Goal: Information Seeking & Learning: Learn about a topic

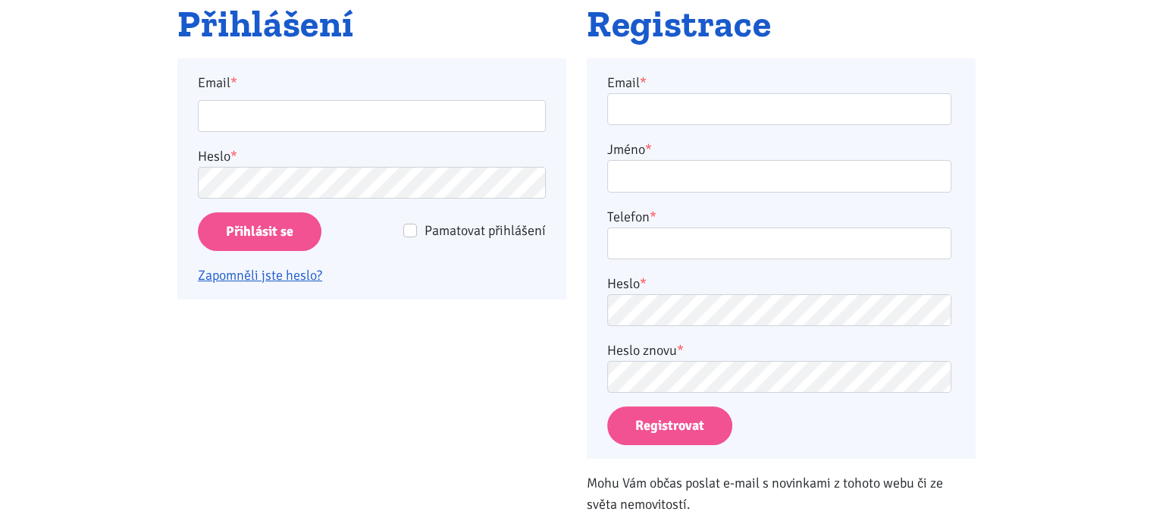
scroll to position [296, 0]
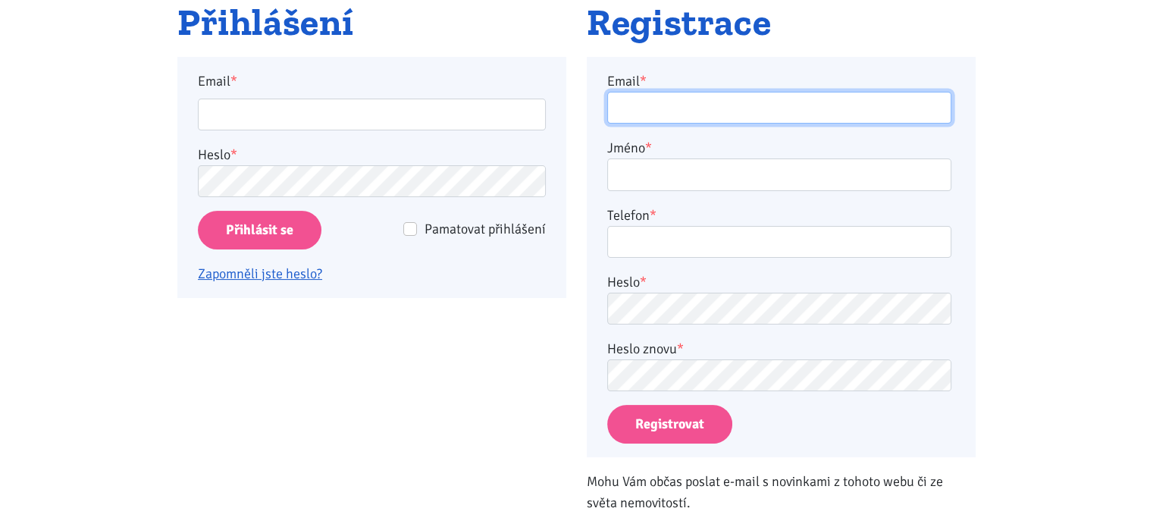
type input "alhaj@volny.cz"
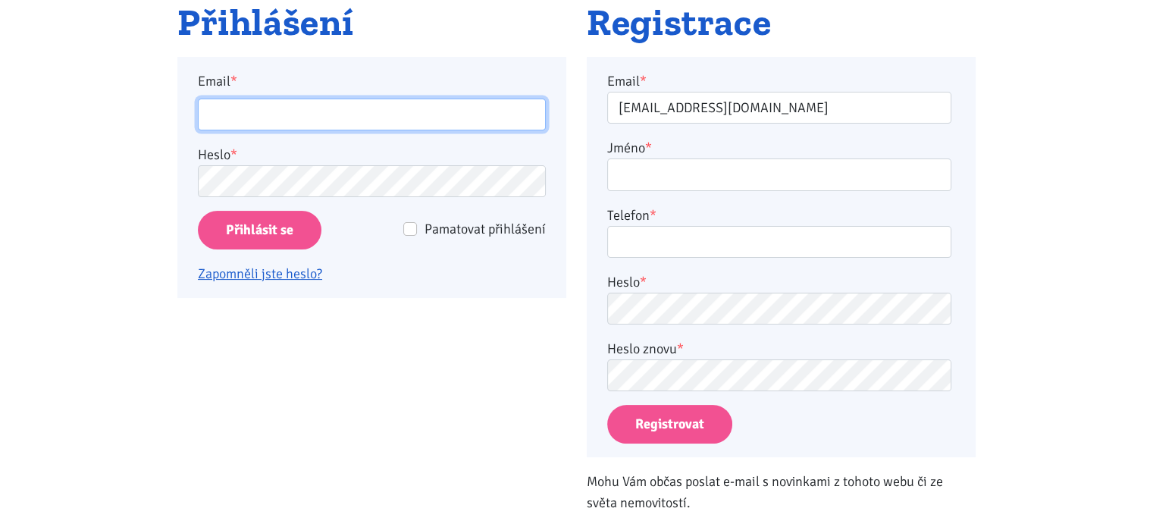
type input "alhaj@volny.cz"
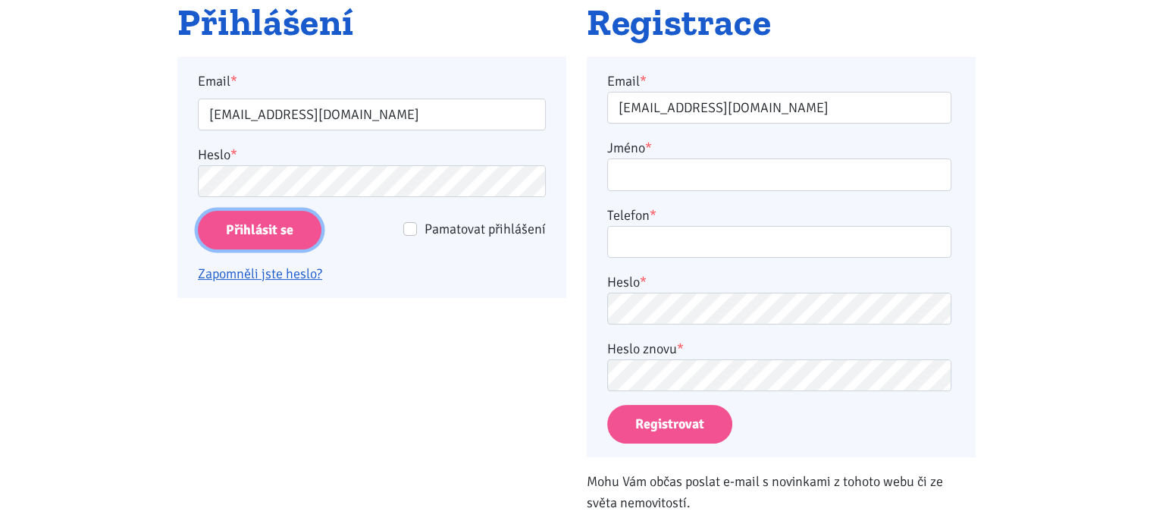
click at [241, 230] on input "Přihlásit se" at bounding box center [260, 230] width 124 height 39
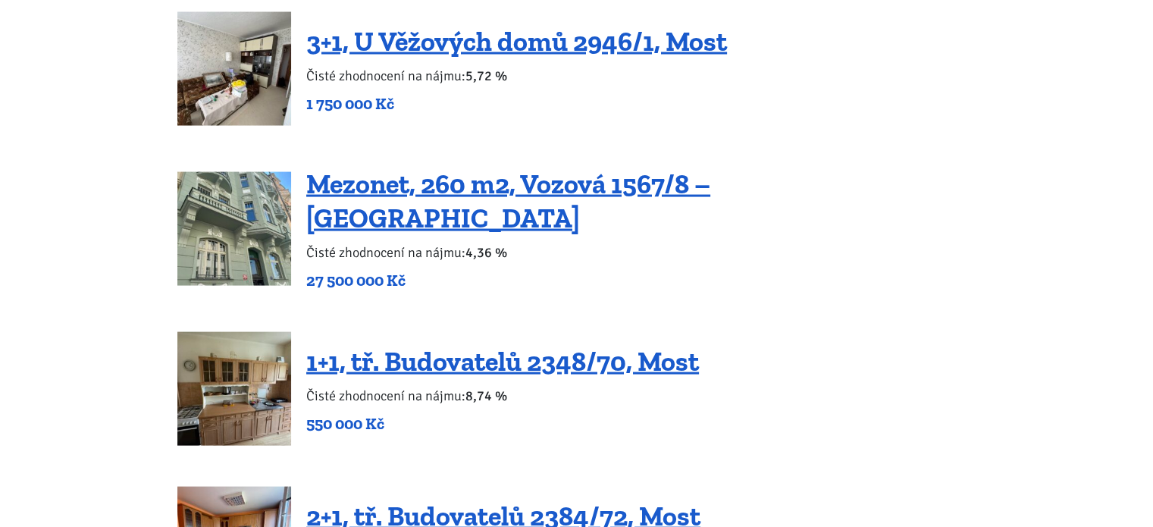
scroll to position [2974, 0]
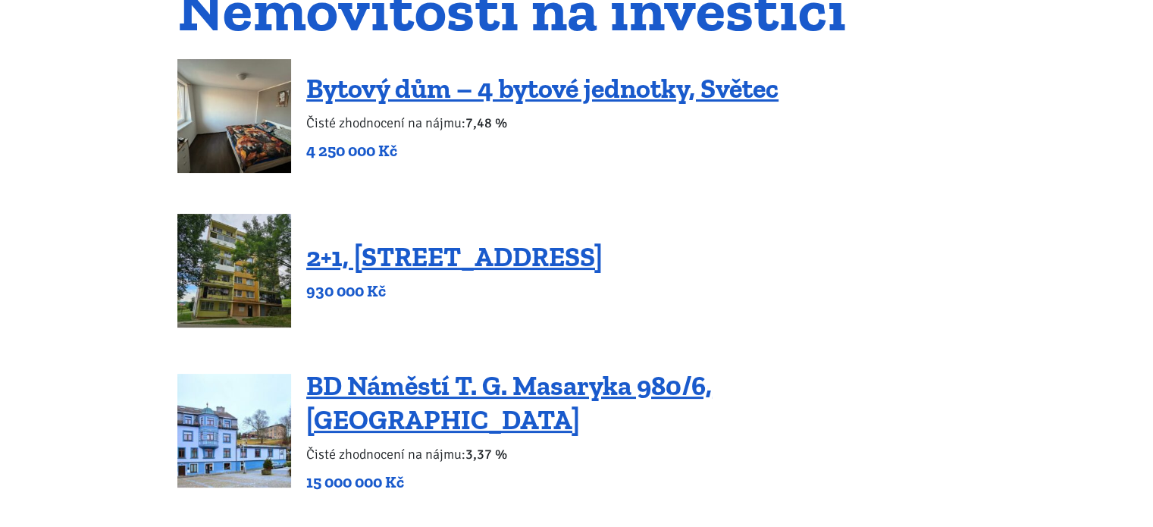
scroll to position [188, 0]
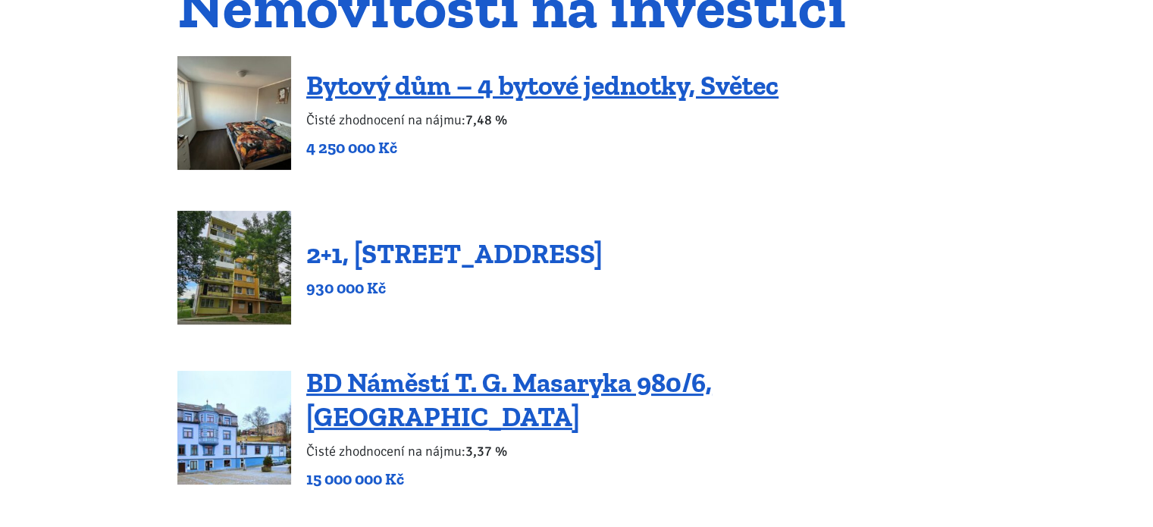
click at [603, 246] on link "2+1, [STREET_ADDRESS]" at bounding box center [454, 253] width 296 height 33
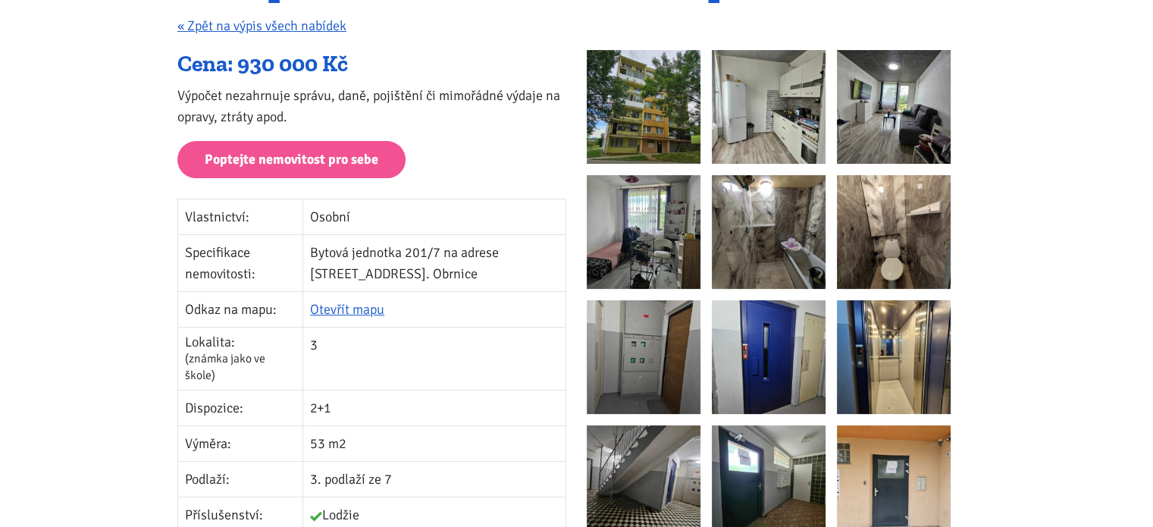
scroll to position [214, 0]
click at [354, 305] on link "Otevřít mapu" at bounding box center [347, 310] width 74 height 17
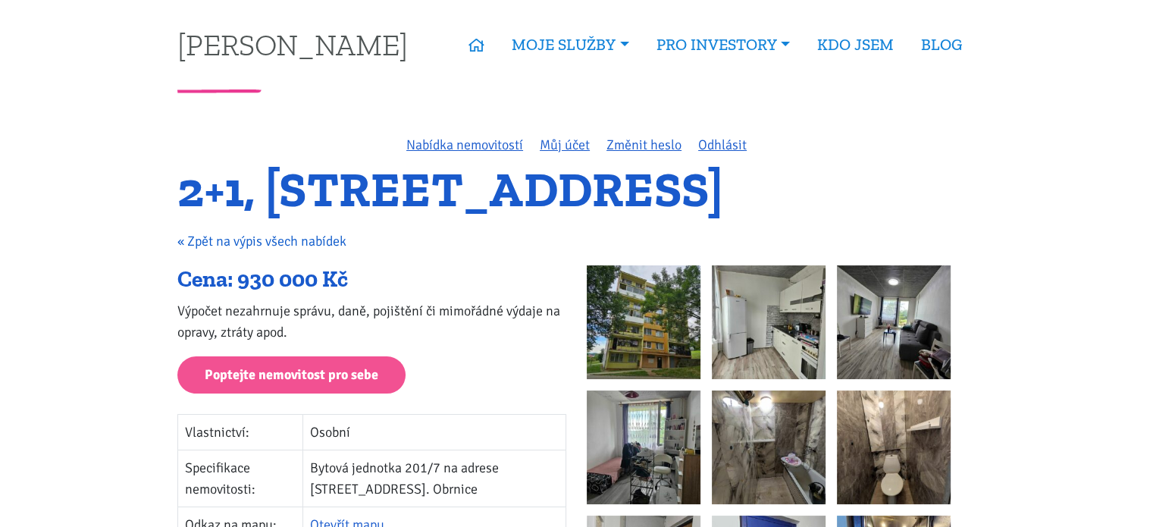
click at [255, 243] on link "« Zpět na výpis všech nabídek" at bounding box center [261, 241] width 169 height 17
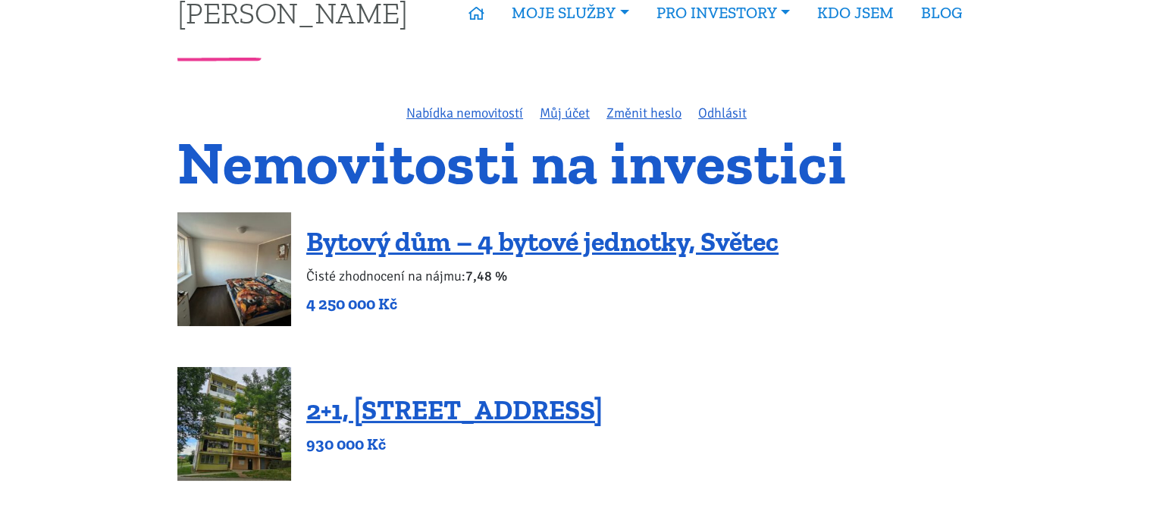
scroll to position [30, 0]
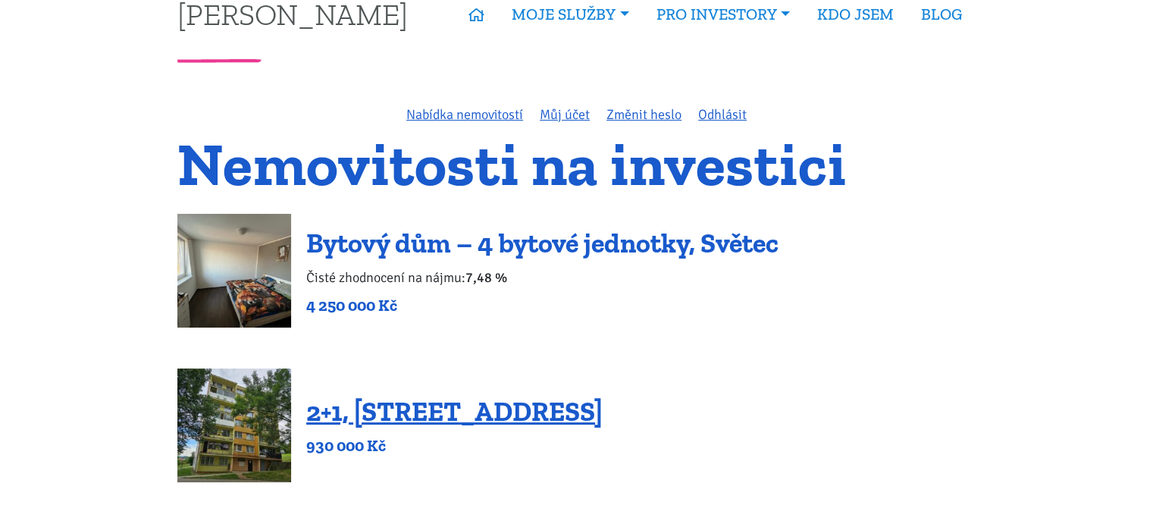
click at [679, 243] on link "Bytový dům – 4 bytové jednotky, Světec" at bounding box center [542, 243] width 472 height 33
